Goal: Information Seeking & Learning: Check status

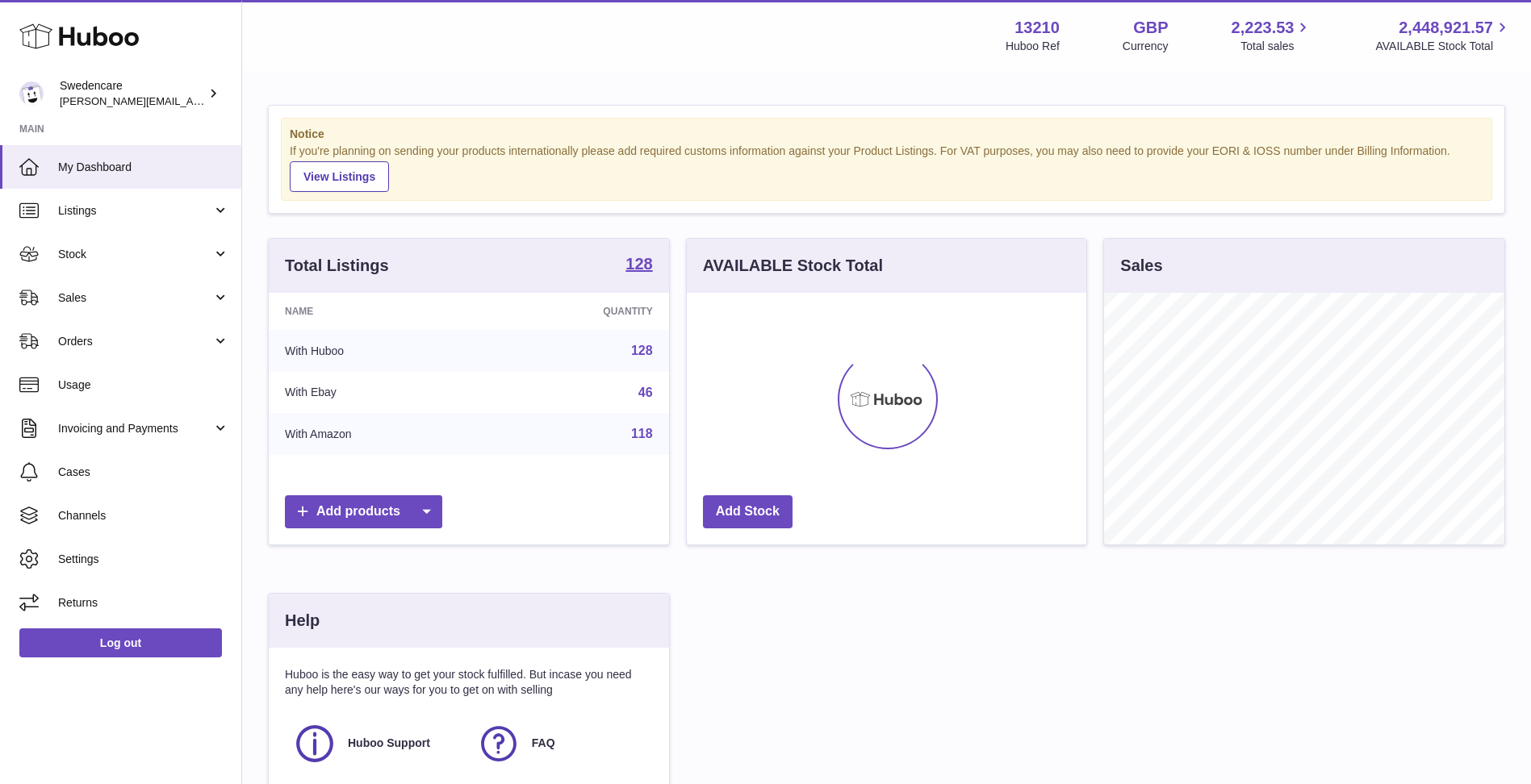
scroll to position [252, 399]
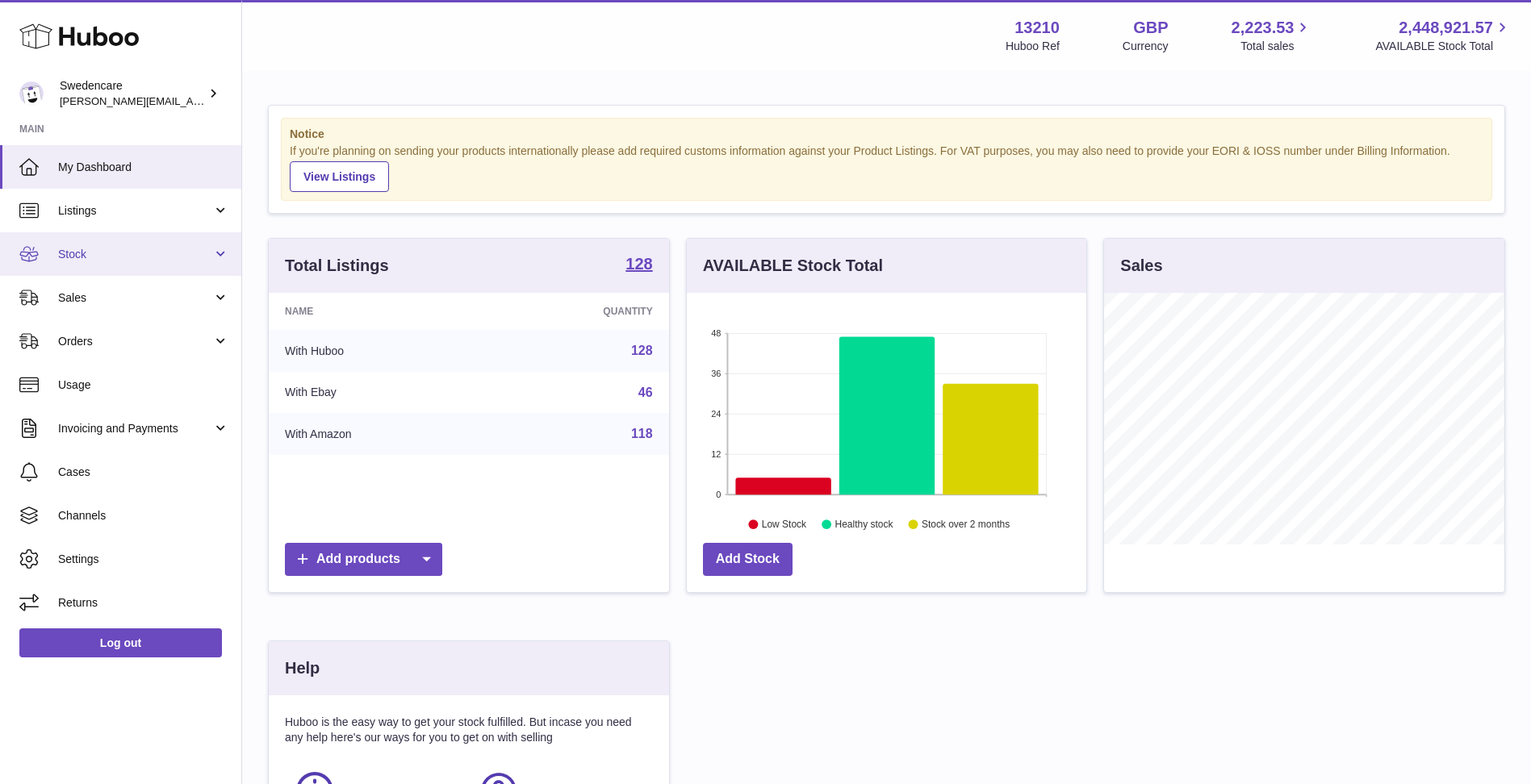
click at [131, 251] on span "Stock" at bounding box center [135, 254] width 154 height 15
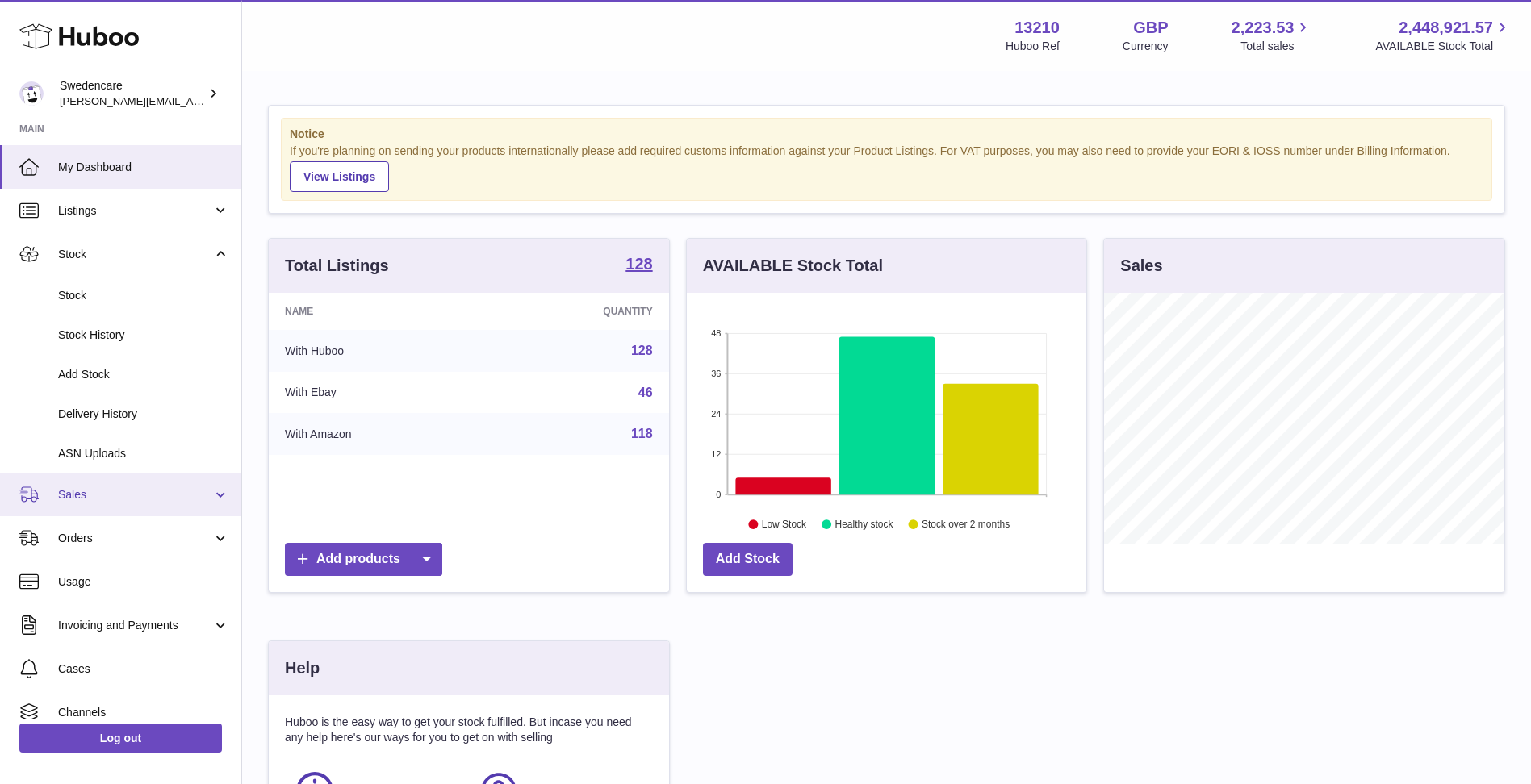
click at [144, 495] on span "Sales" at bounding box center [135, 494] width 154 height 15
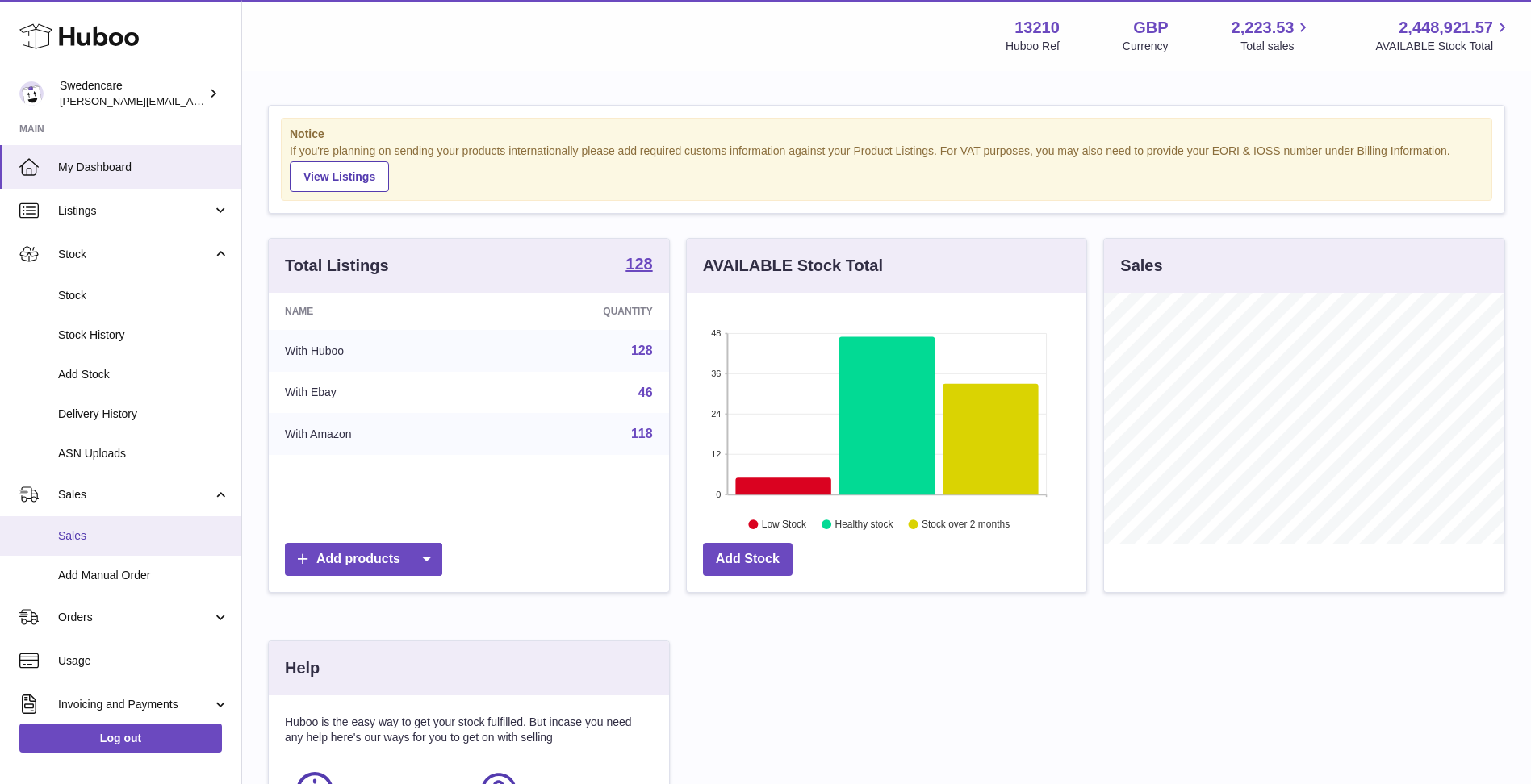
click at [139, 538] on span "Sales" at bounding box center [143, 535] width 171 height 15
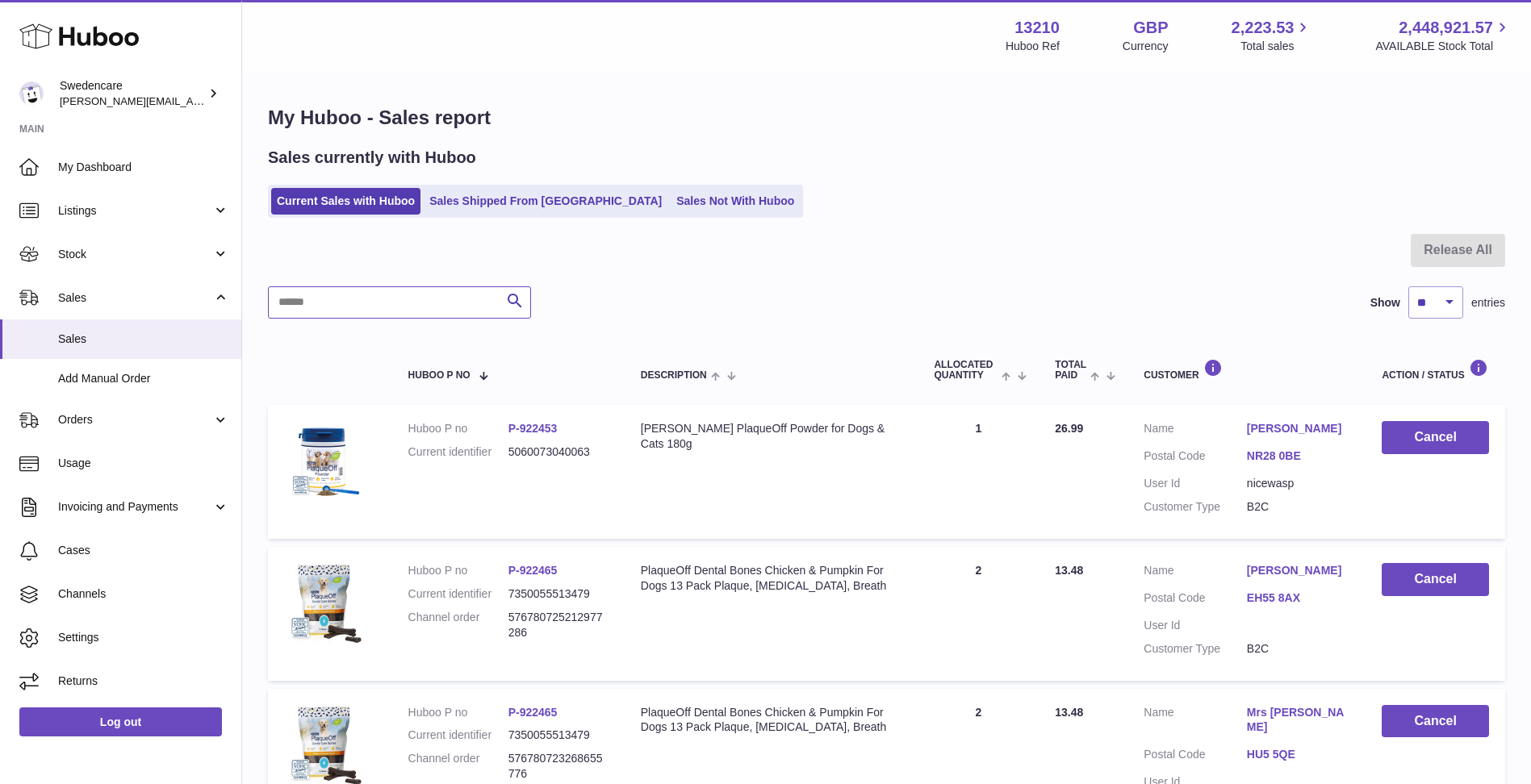
click at [430, 294] on input "text" at bounding box center [399, 302] width 263 height 32
click at [476, 211] on link "Sales Shipped From Huboo" at bounding box center [544, 201] width 243 height 27
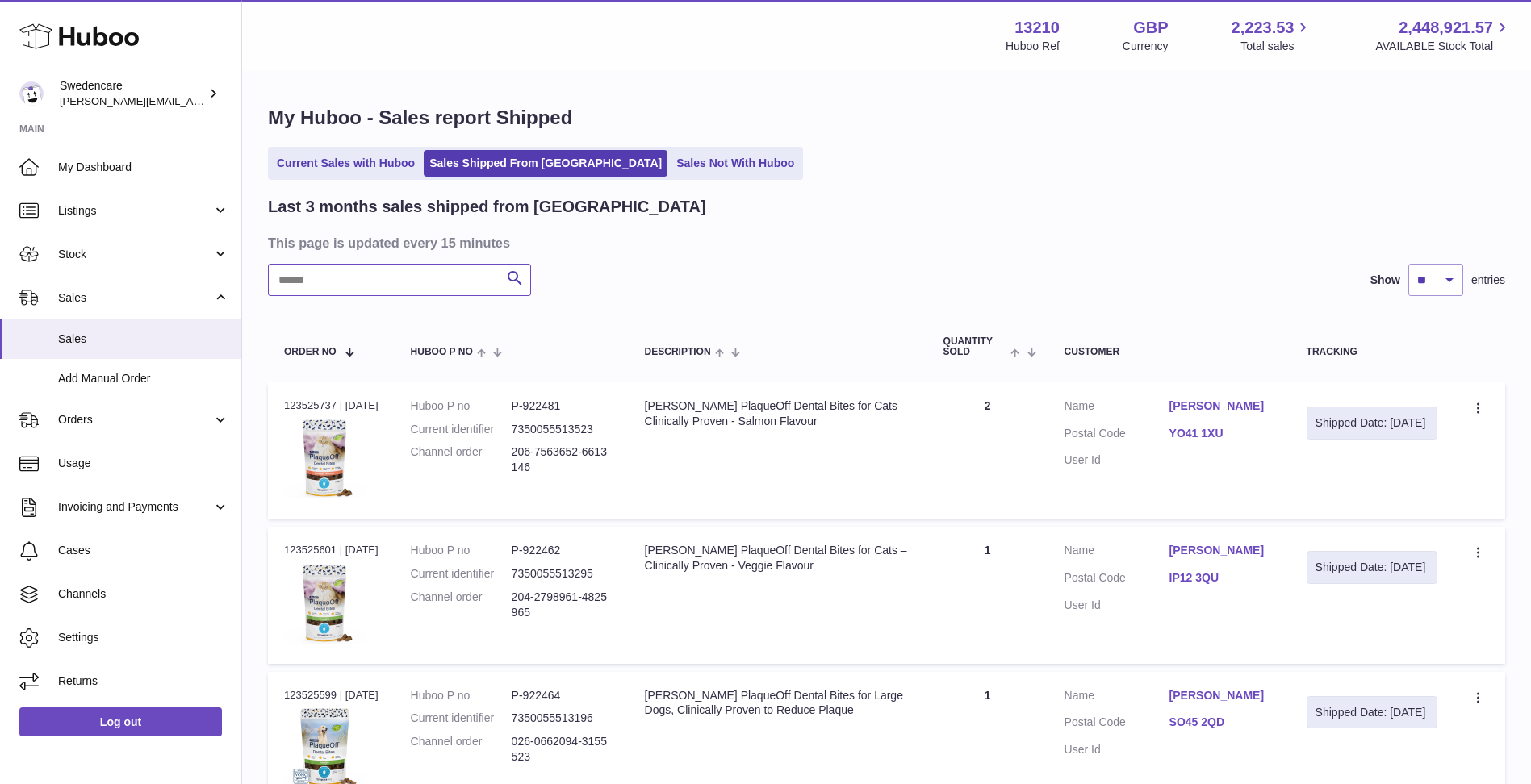
click at [432, 286] on input "text" at bounding box center [399, 280] width 263 height 32
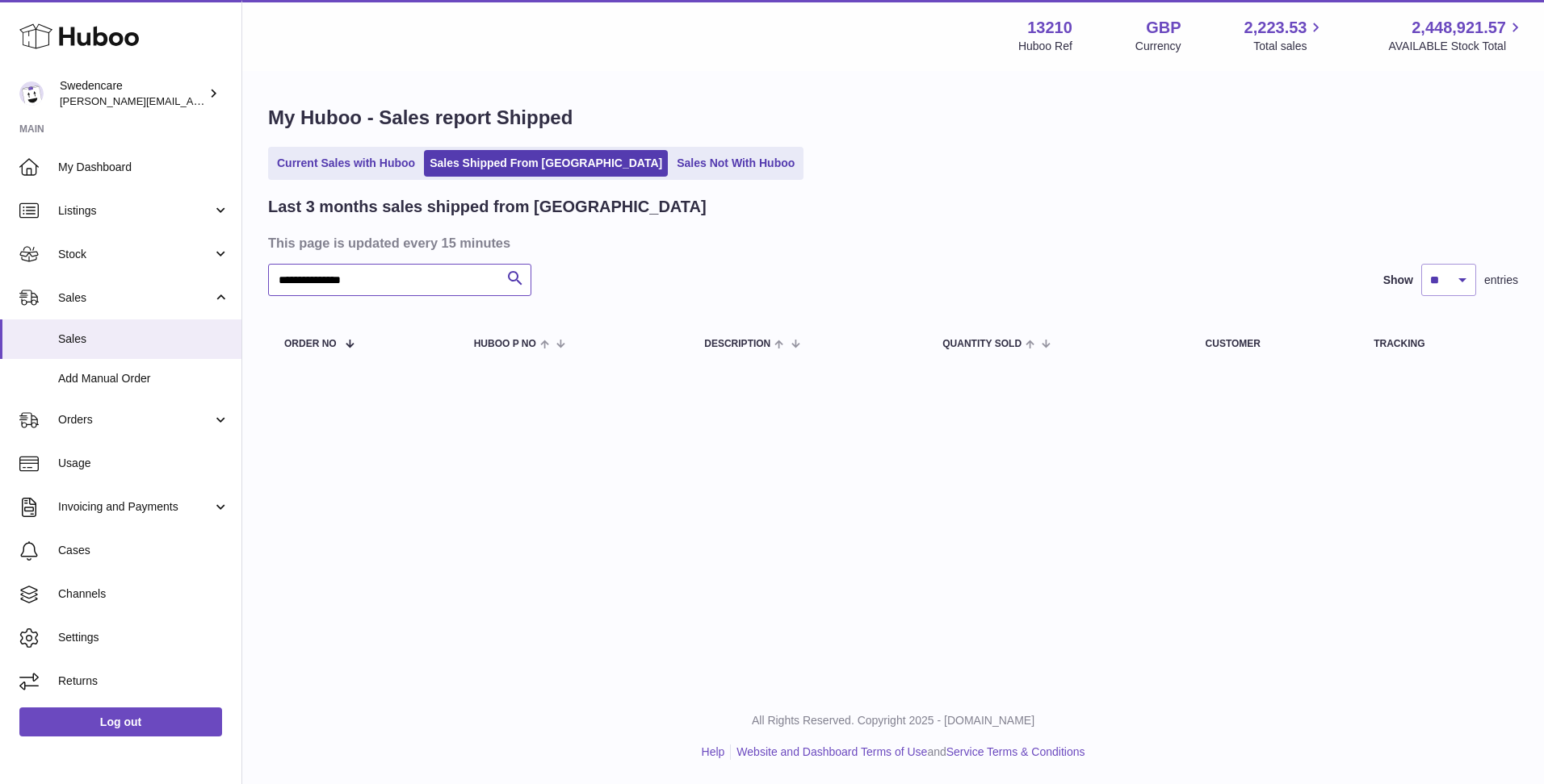
type input "**********"
